Goal: Task Accomplishment & Management: Use online tool/utility

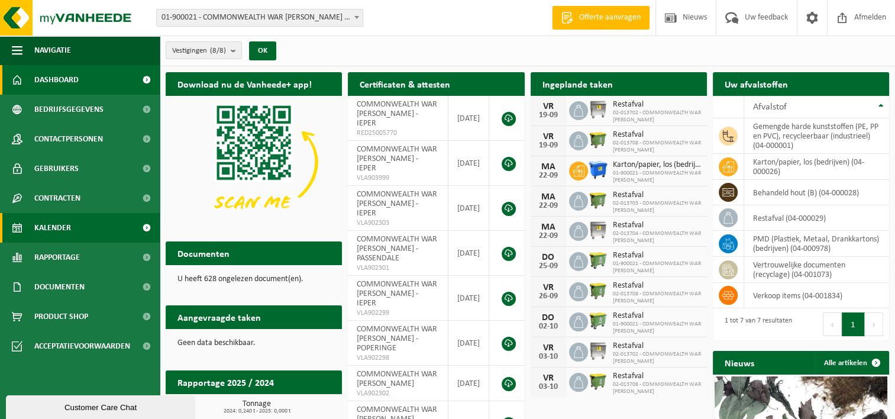
click at [61, 227] on span "Kalender" at bounding box center [52, 228] width 37 height 30
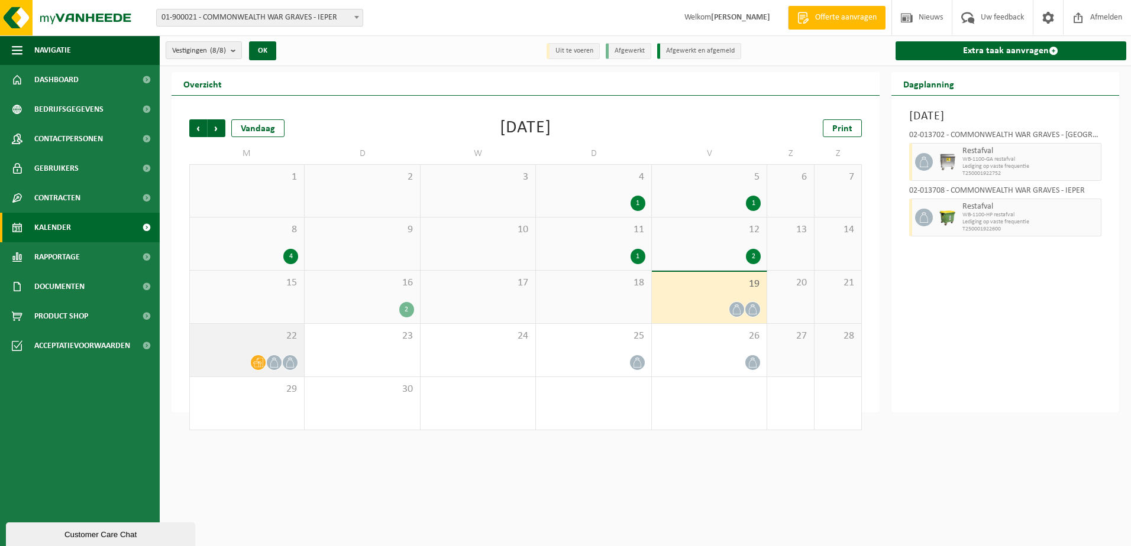
click at [228, 359] on div at bounding box center [247, 363] width 102 height 16
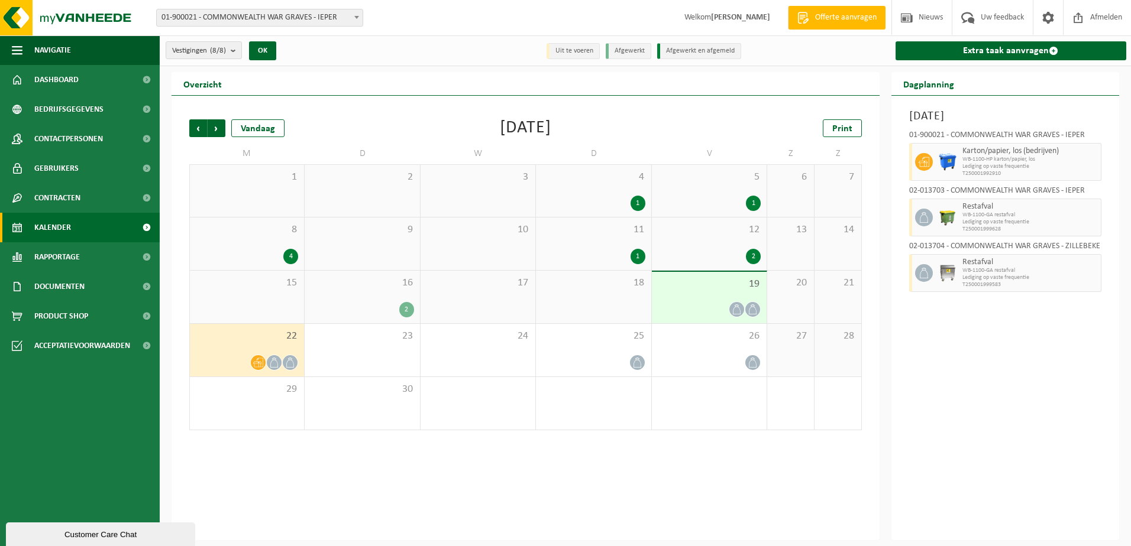
click at [250, 348] on div "22" at bounding box center [247, 350] width 114 height 53
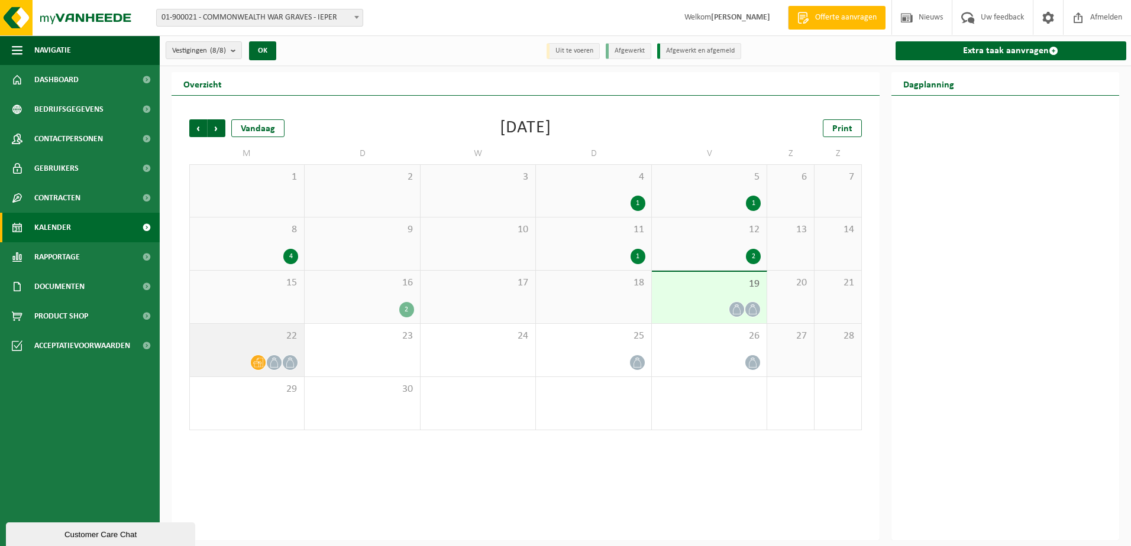
click at [221, 345] on div "22" at bounding box center [247, 350] width 114 height 53
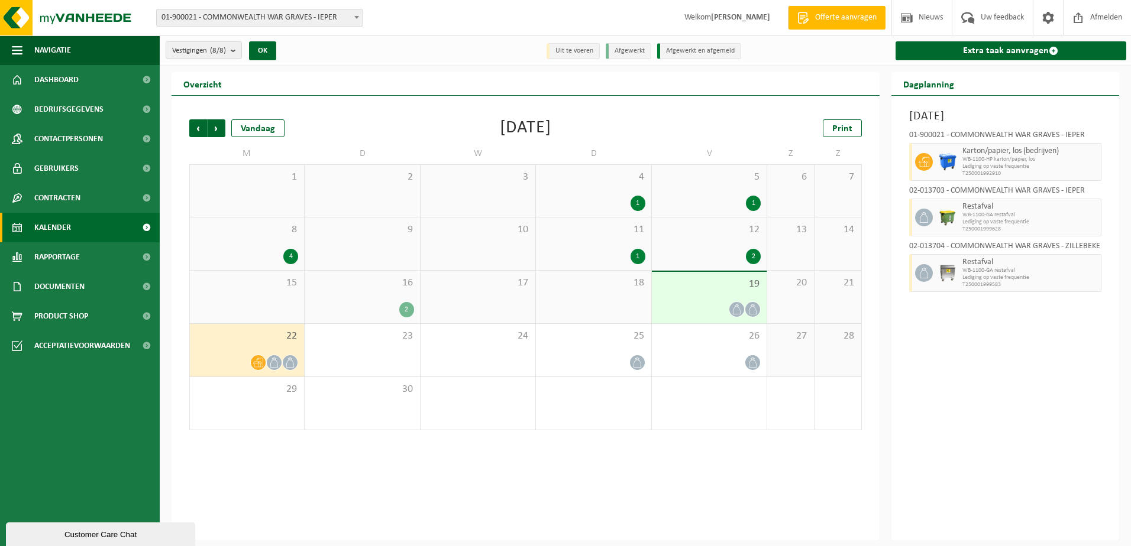
click at [894, 160] on span "WB-1100-HP karton/papier, los" at bounding box center [1030, 159] width 136 height 7
click at [894, 162] on span "WB-1100-HP karton/papier, los" at bounding box center [1030, 159] width 136 height 7
click at [206, 353] on div "22" at bounding box center [247, 350] width 114 height 53
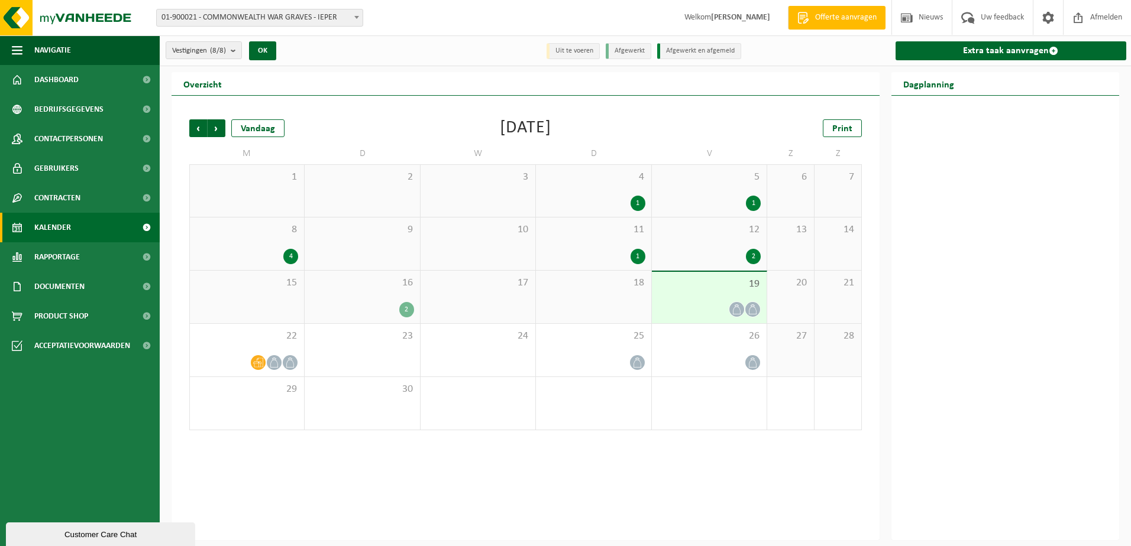
click at [694, 295] on div "19" at bounding box center [709, 297] width 115 height 51
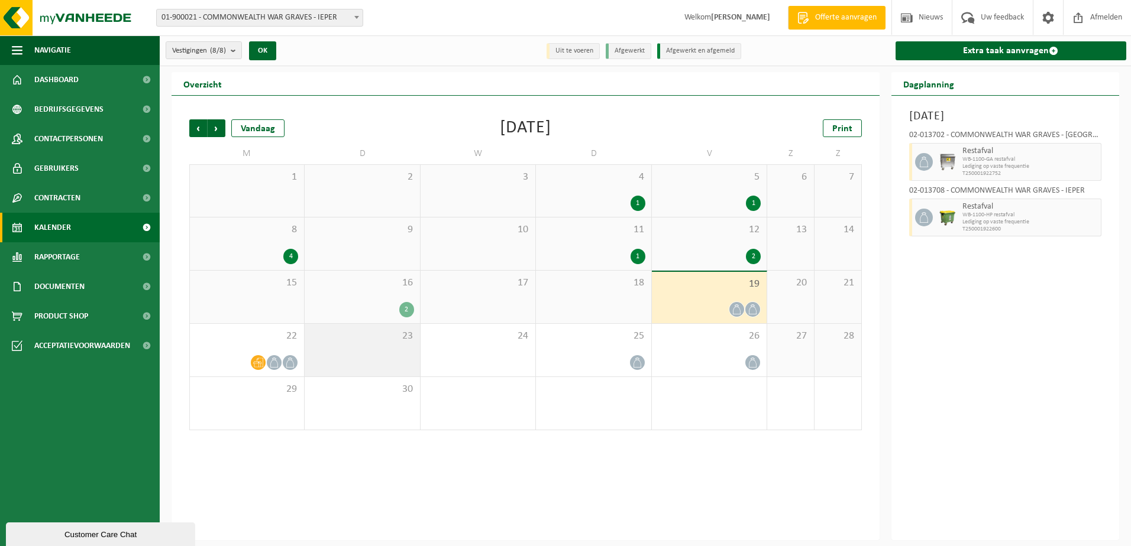
click at [410, 339] on span "23" at bounding box center [361, 336] width 103 height 13
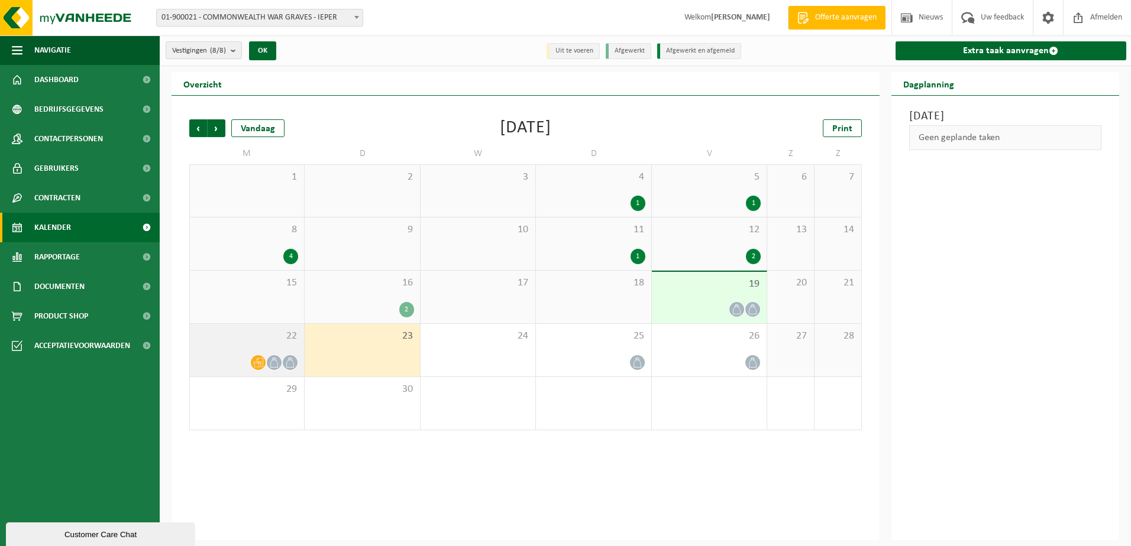
click at [226, 346] on div "22" at bounding box center [247, 350] width 114 height 53
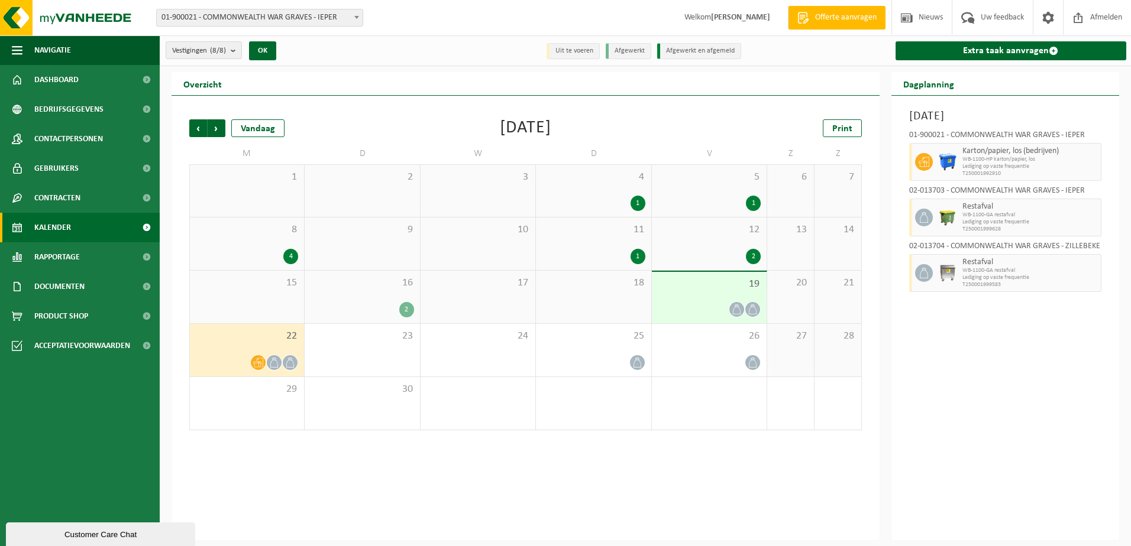
click at [894, 156] on span "WB-1100-HP karton/papier, los" at bounding box center [1030, 159] width 136 height 7
click at [611, 357] on div at bounding box center [593, 363] width 103 height 16
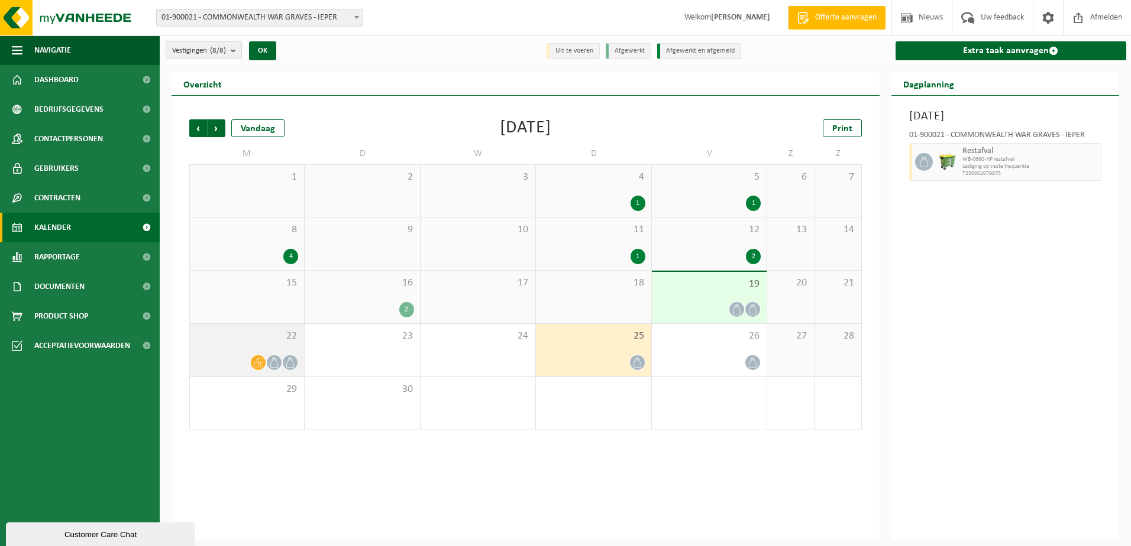
click at [255, 335] on span "22" at bounding box center [247, 336] width 102 height 13
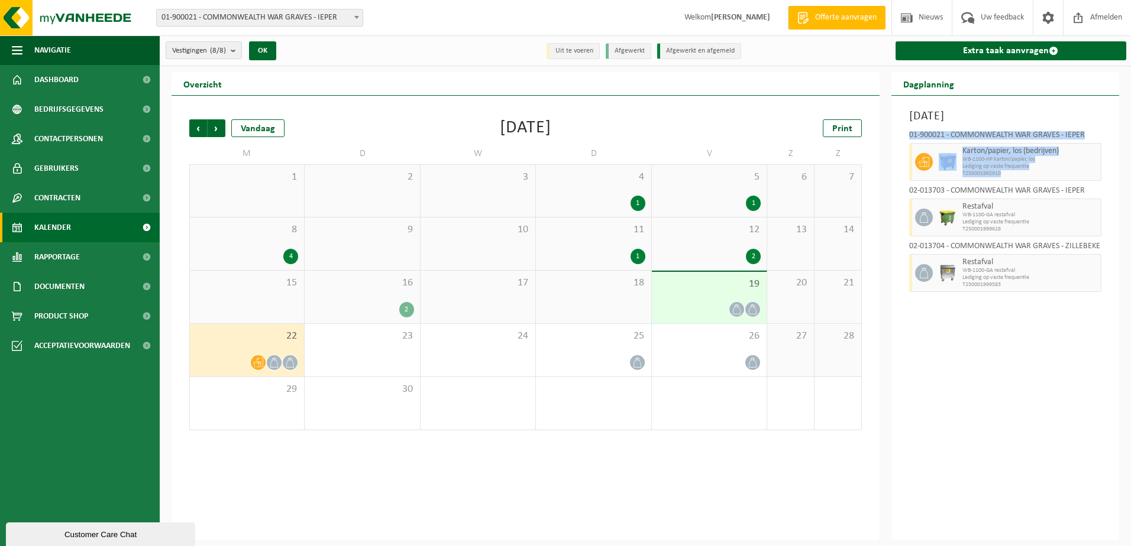
drag, startPoint x: 908, startPoint y: 132, endPoint x: 1042, endPoint y: 177, distance: 141.7
click at [894, 177] on div "01-900021 - COMMONWEALTH WAR GRAVES - IEPER Karton/papier, los (bedrijven) WB-1…" at bounding box center [1005, 209] width 205 height 169
click at [894, 118] on h3 "Maandag 22 september 2025" at bounding box center [1005, 117] width 193 height 18
drag, startPoint x: 908, startPoint y: 114, endPoint x: 1013, endPoint y: 175, distance: 121.6
click at [894, 175] on div "Maandag 22 september 2025 01-900021 - COMMONWEALTH WAR GRAVES - IEPER Karton/pa…" at bounding box center [1005, 318] width 228 height 445
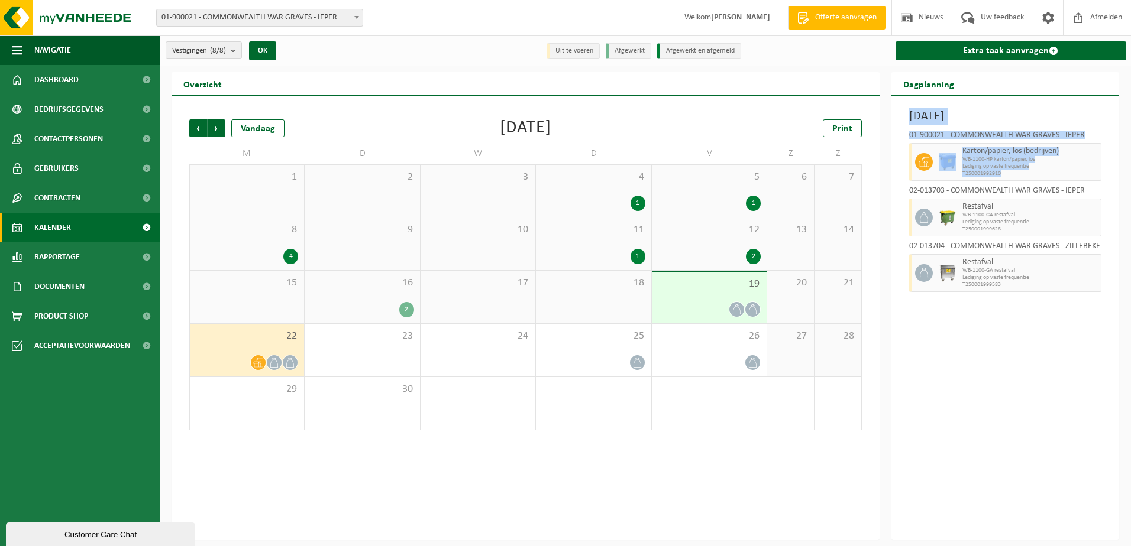
drag, startPoint x: 1013, startPoint y: 175, endPoint x: 995, endPoint y: 152, distance: 29.1
copy div "Maandag 22 september 2025 01-900021 - COMMONWEALTH WAR GRAVES - IEPER Karton/pa…"
click at [894, 375] on div "Maandag 22 september 2025 01-900021 - COMMONWEALTH WAR GRAVES - IEPER Karton/pa…" at bounding box center [1005, 318] width 228 height 445
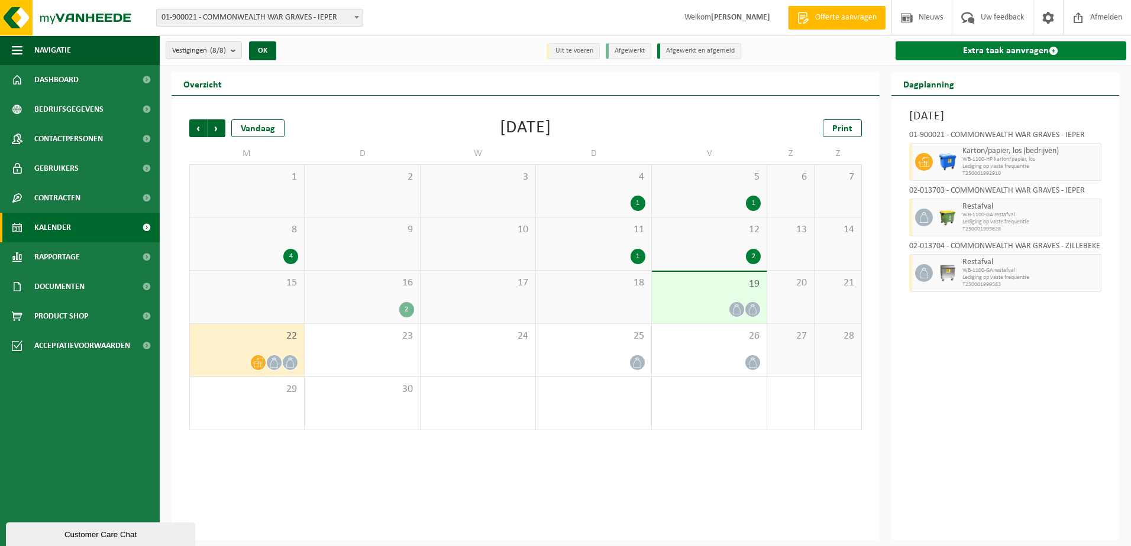
click at [894, 49] on link "Extra taak aanvragen" at bounding box center [1010, 50] width 231 height 19
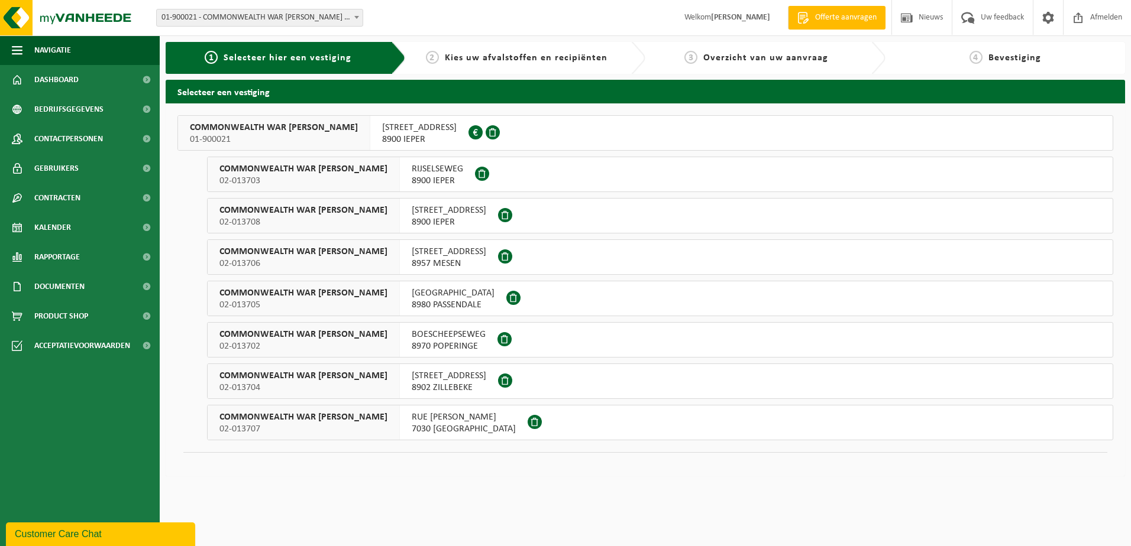
click at [411, 138] on span "8900 IEPER" at bounding box center [419, 140] width 75 height 12
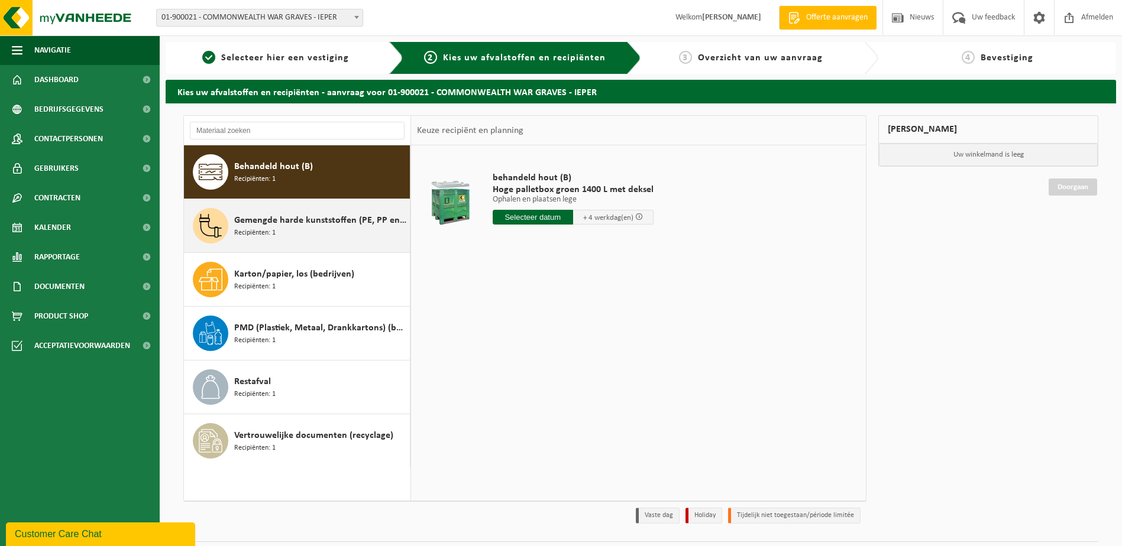
click at [315, 232] on div "Gemengde harde kunststoffen (PE, PP en PVC), recycleerbaar (industrieel) Recipi…" at bounding box center [320, 225] width 173 height 35
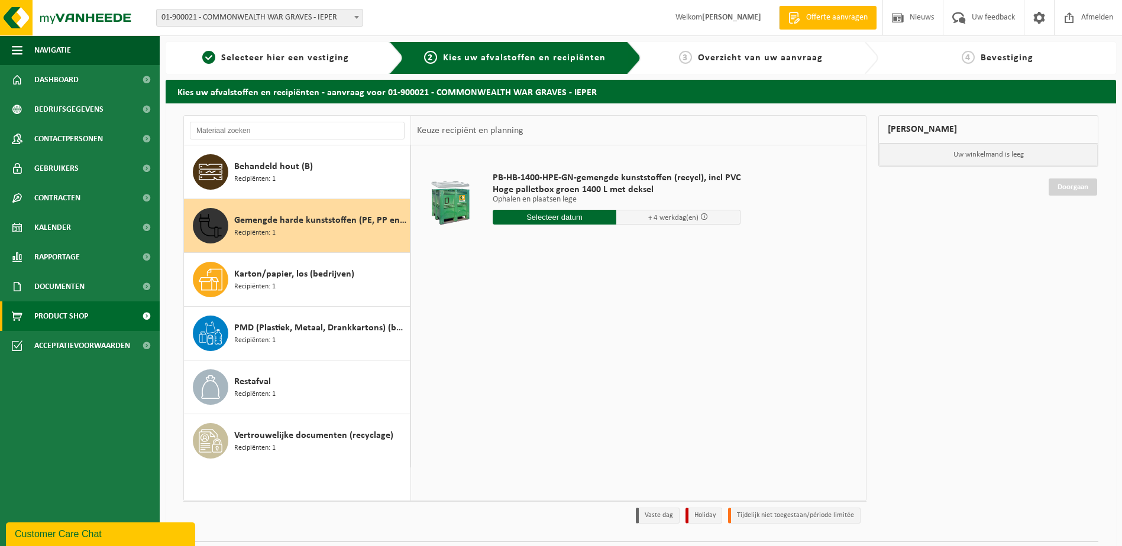
click at [47, 319] on span "Product Shop" at bounding box center [61, 317] width 54 height 30
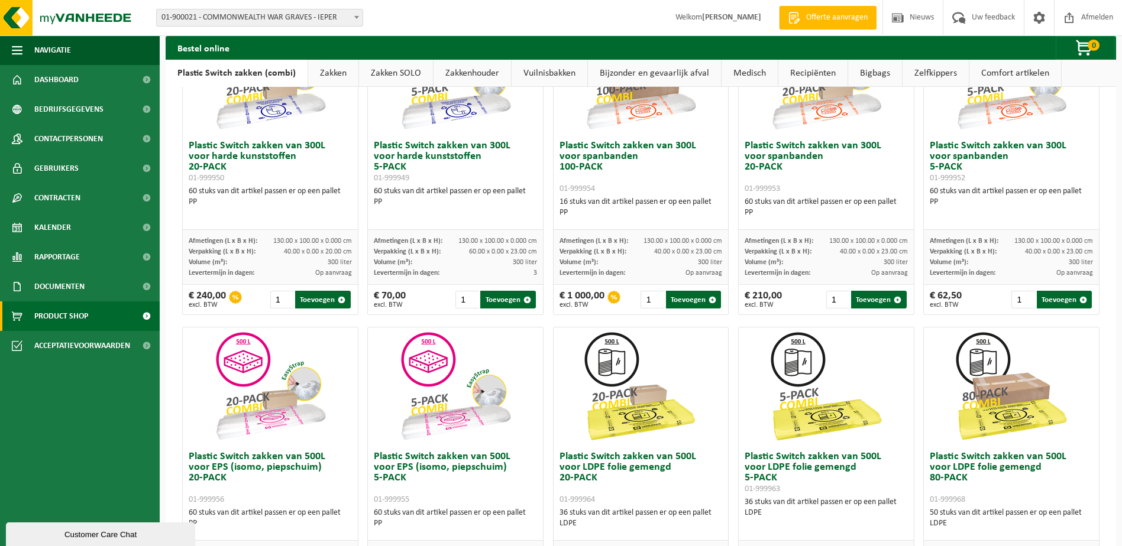
scroll to position [177, 0]
